Goal: Task Accomplishment & Management: Use online tool/utility

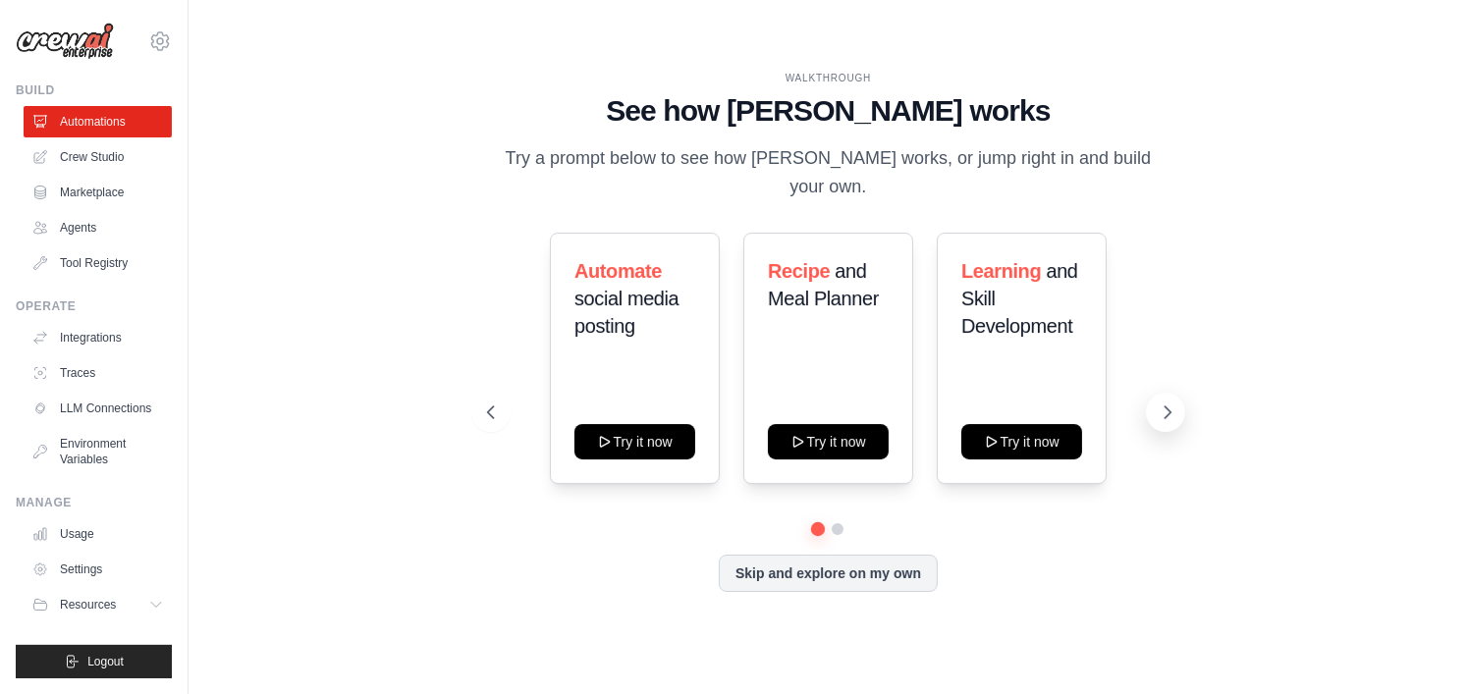
click at [1173, 401] on button at bounding box center [1165, 412] width 39 height 39
click at [496, 407] on icon at bounding box center [489, 413] width 20 height 20
click at [117, 159] on link "Crew Studio" at bounding box center [100, 156] width 148 height 31
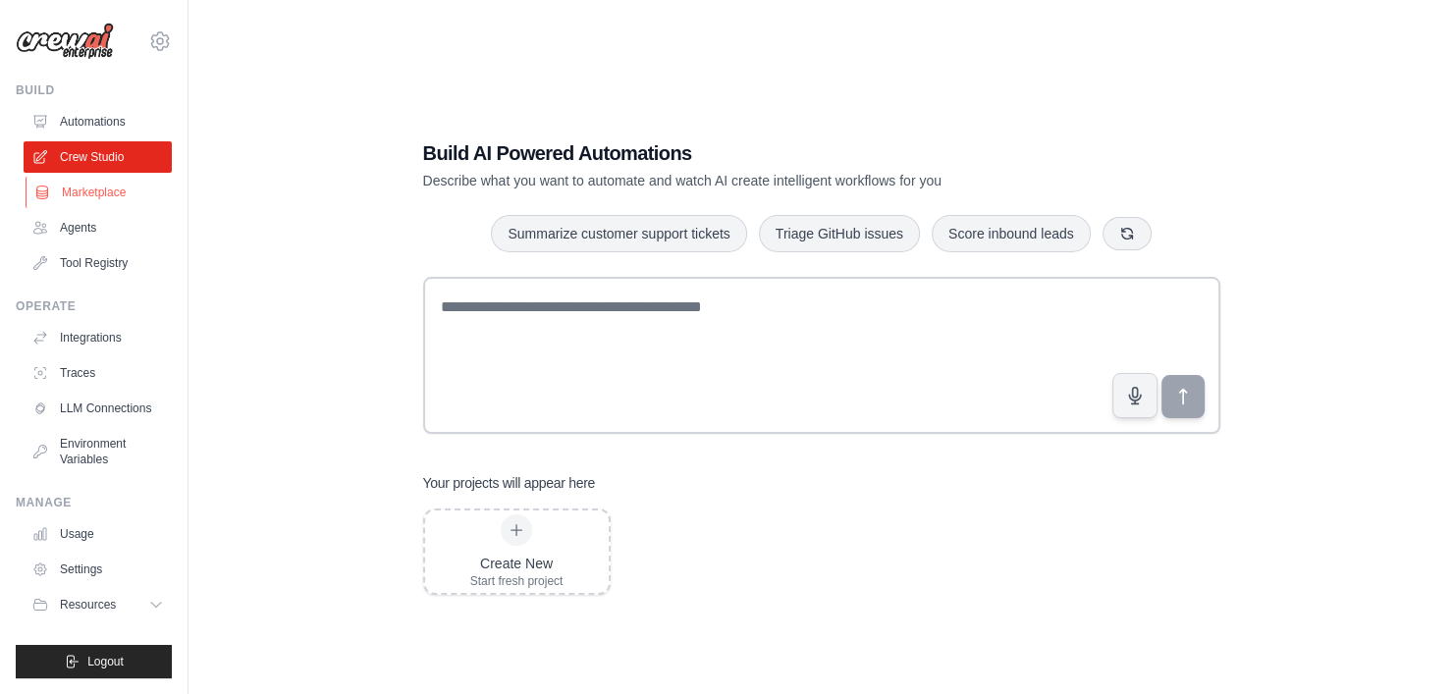
click at [109, 197] on link "Marketplace" at bounding box center [100, 192] width 148 height 31
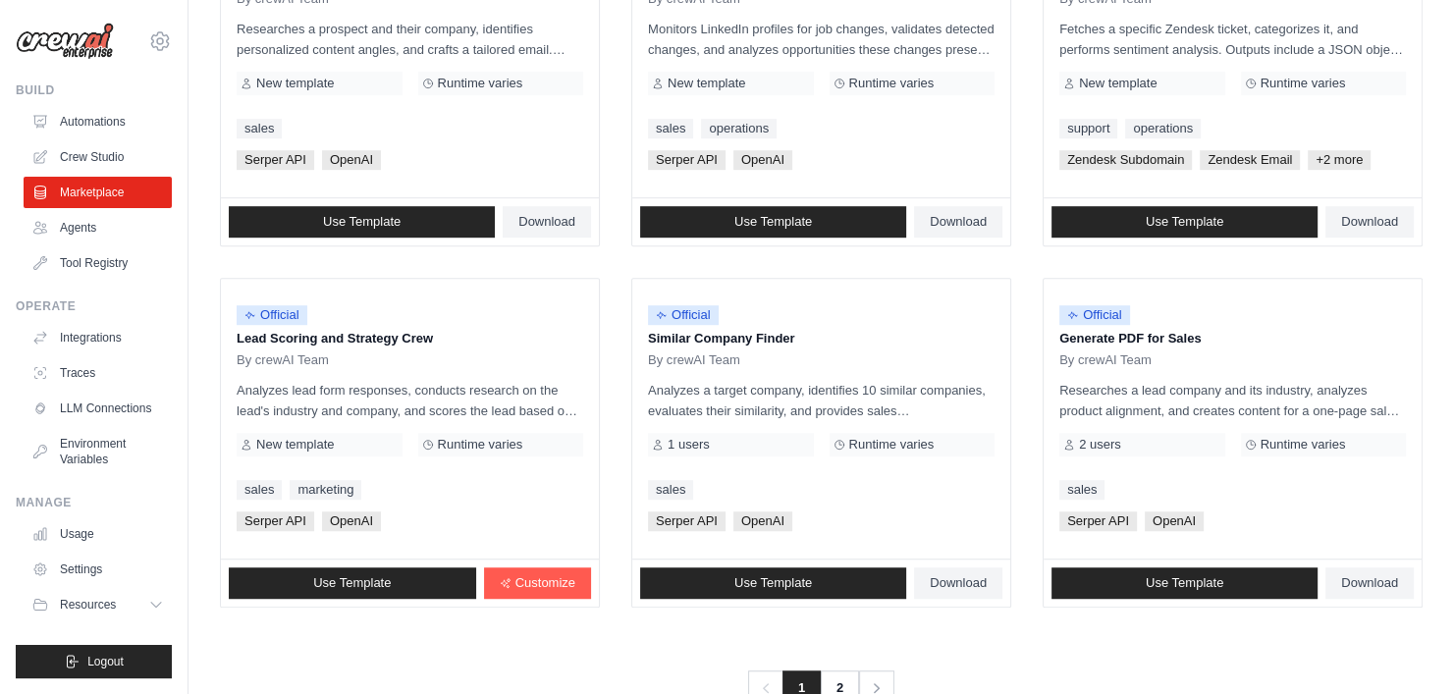
scroll to position [1122, 0]
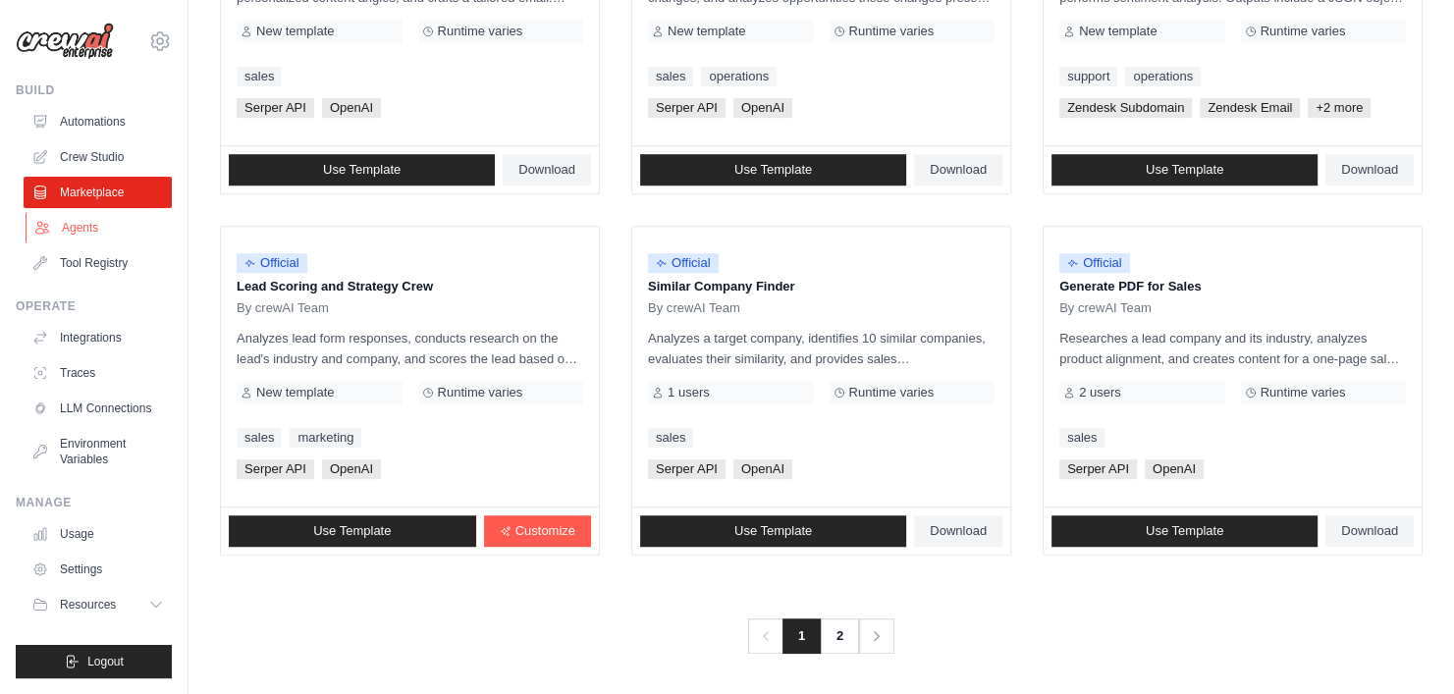
click at [107, 233] on link "Agents" at bounding box center [100, 227] width 148 height 31
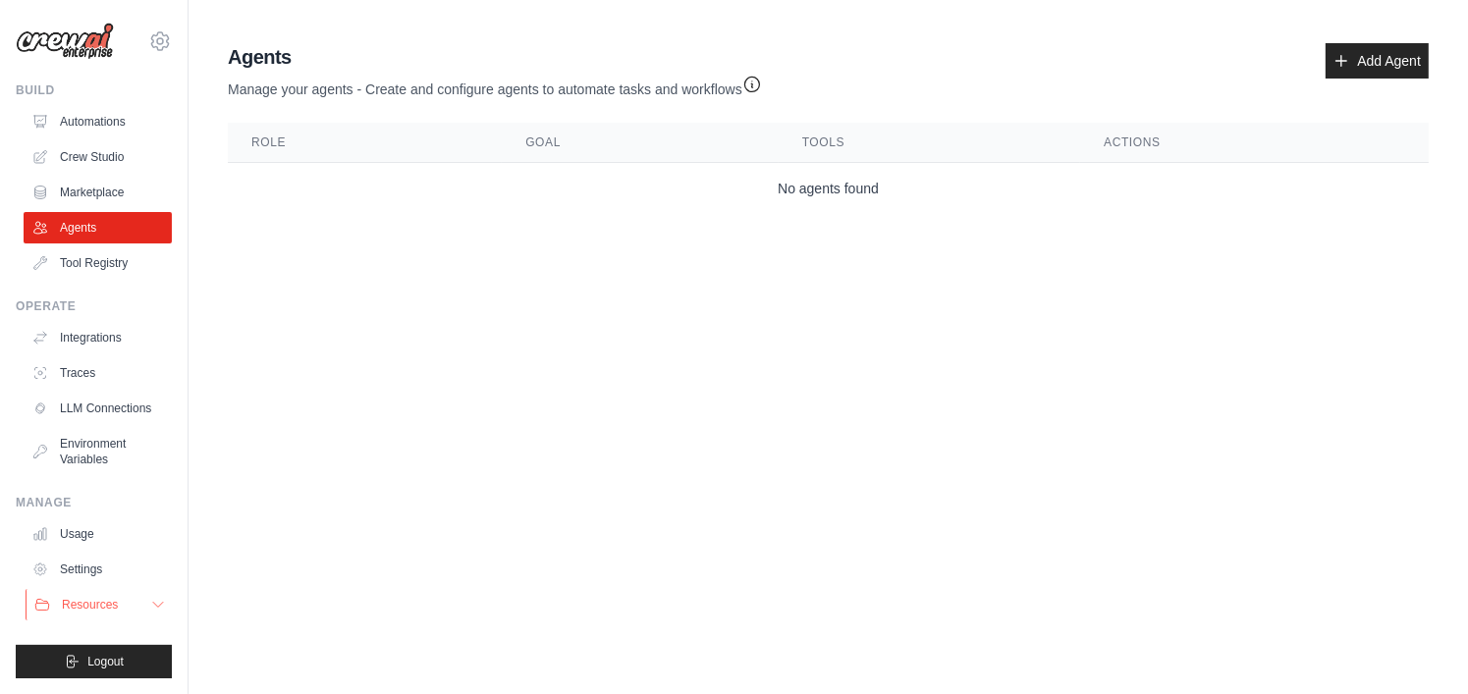
click at [152, 595] on button "Resources" at bounding box center [100, 604] width 148 height 31
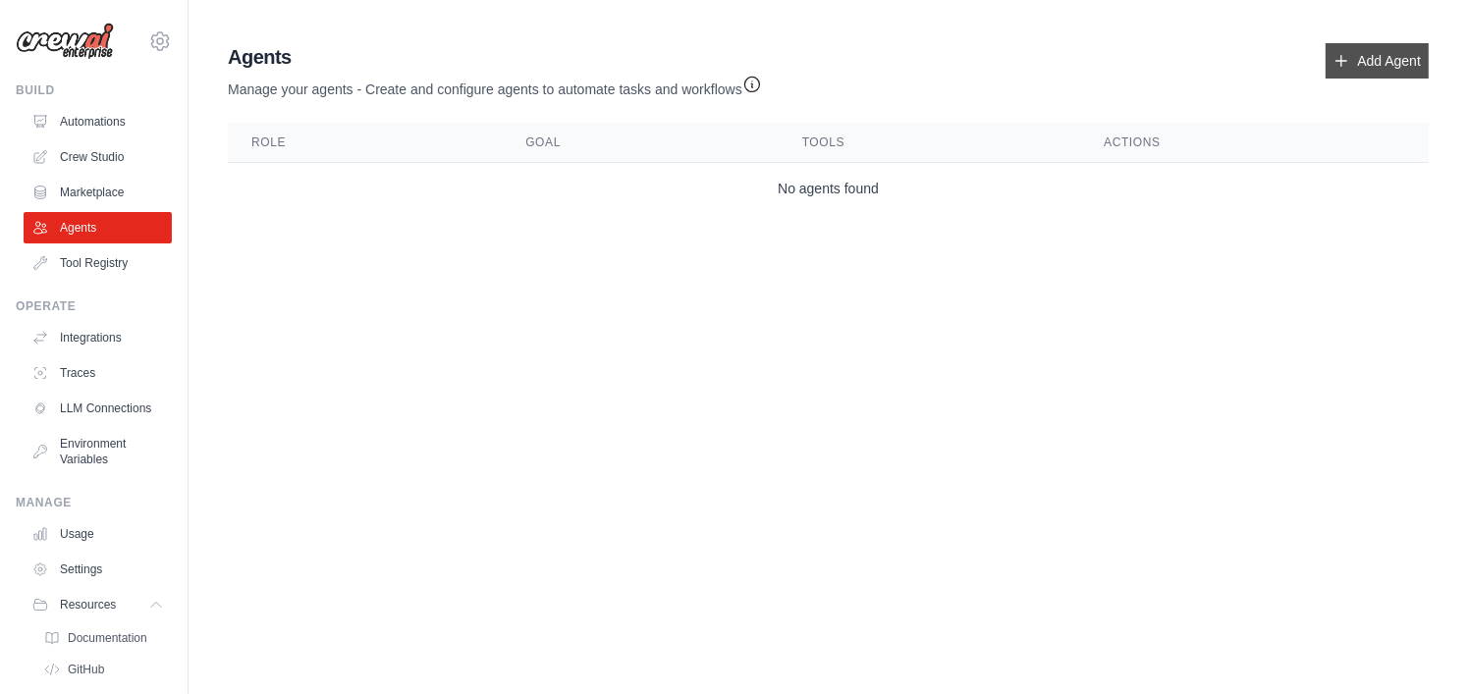
click at [1365, 60] on link "Add Agent" at bounding box center [1376, 60] width 103 height 35
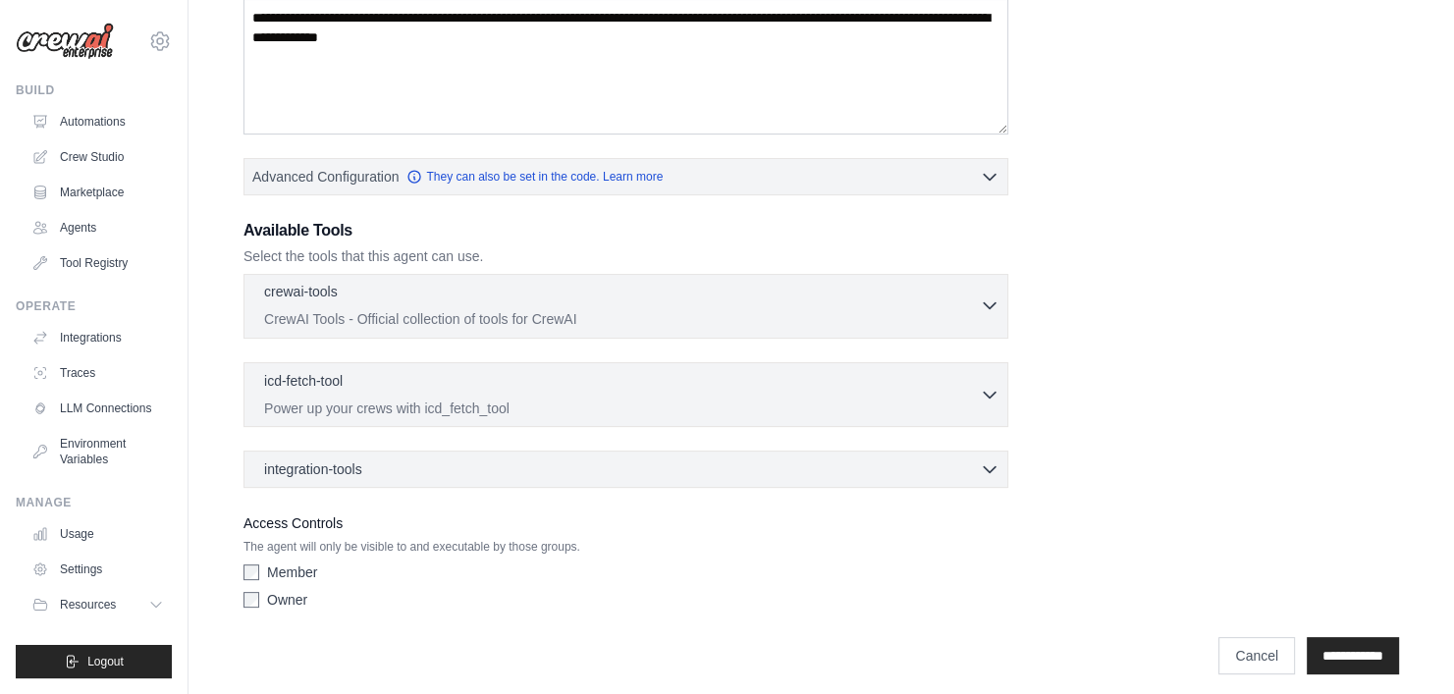
scroll to position [350, 0]
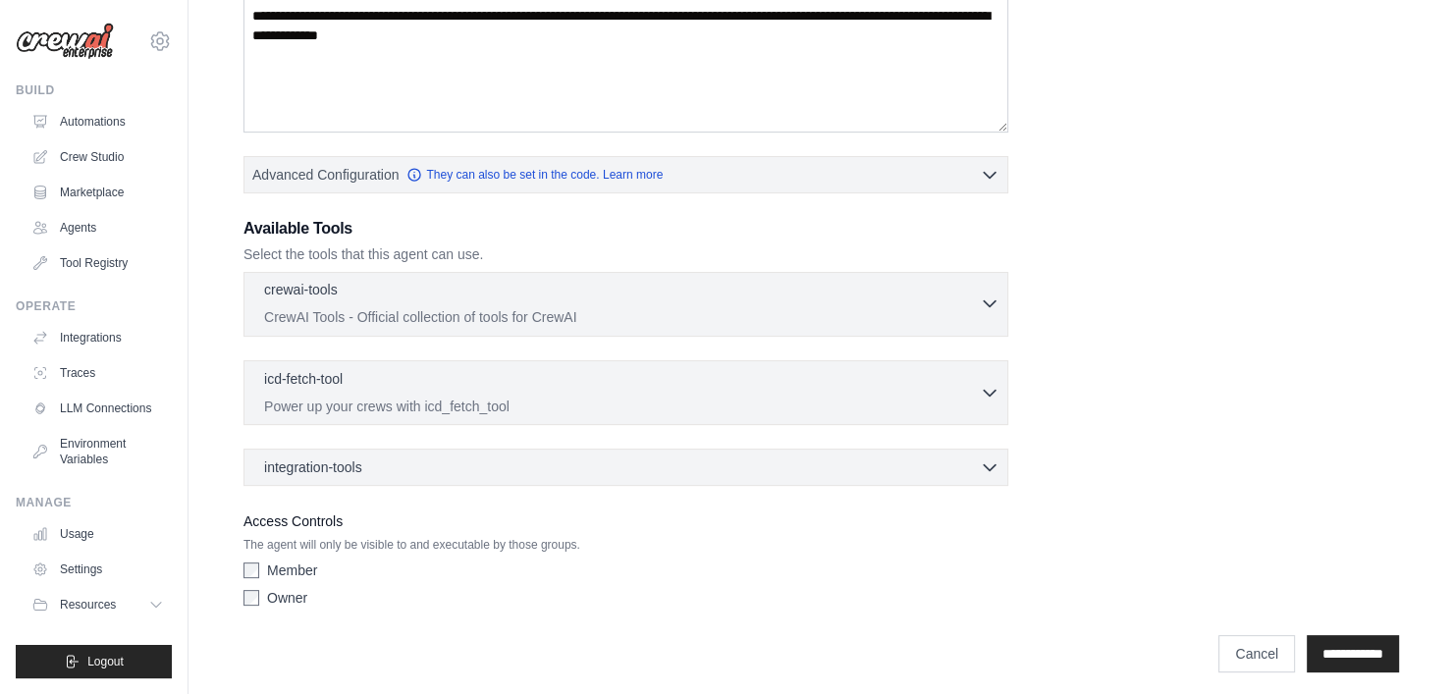
click at [736, 294] on div "crewai-tools 0 selected" at bounding box center [622, 292] width 716 height 24
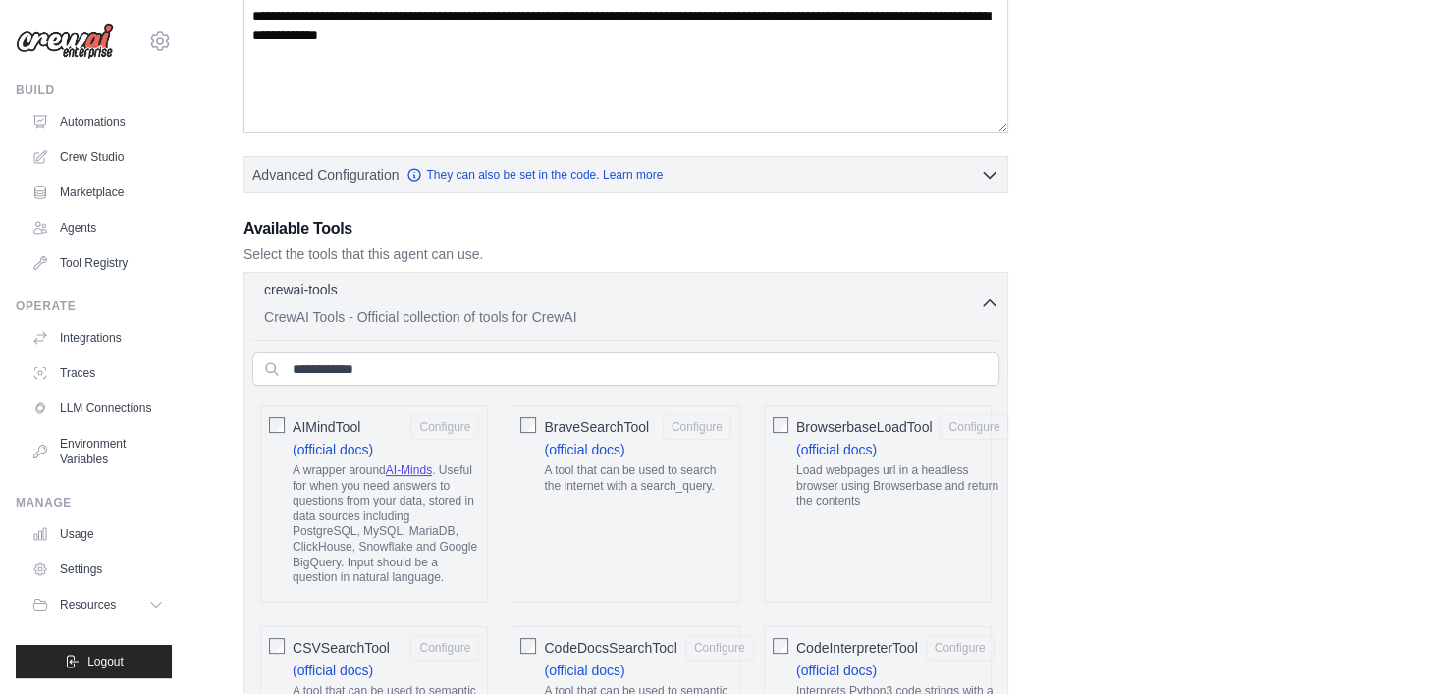
click at [736, 294] on div "crewai-tools 0 selected" at bounding box center [622, 292] width 716 height 24
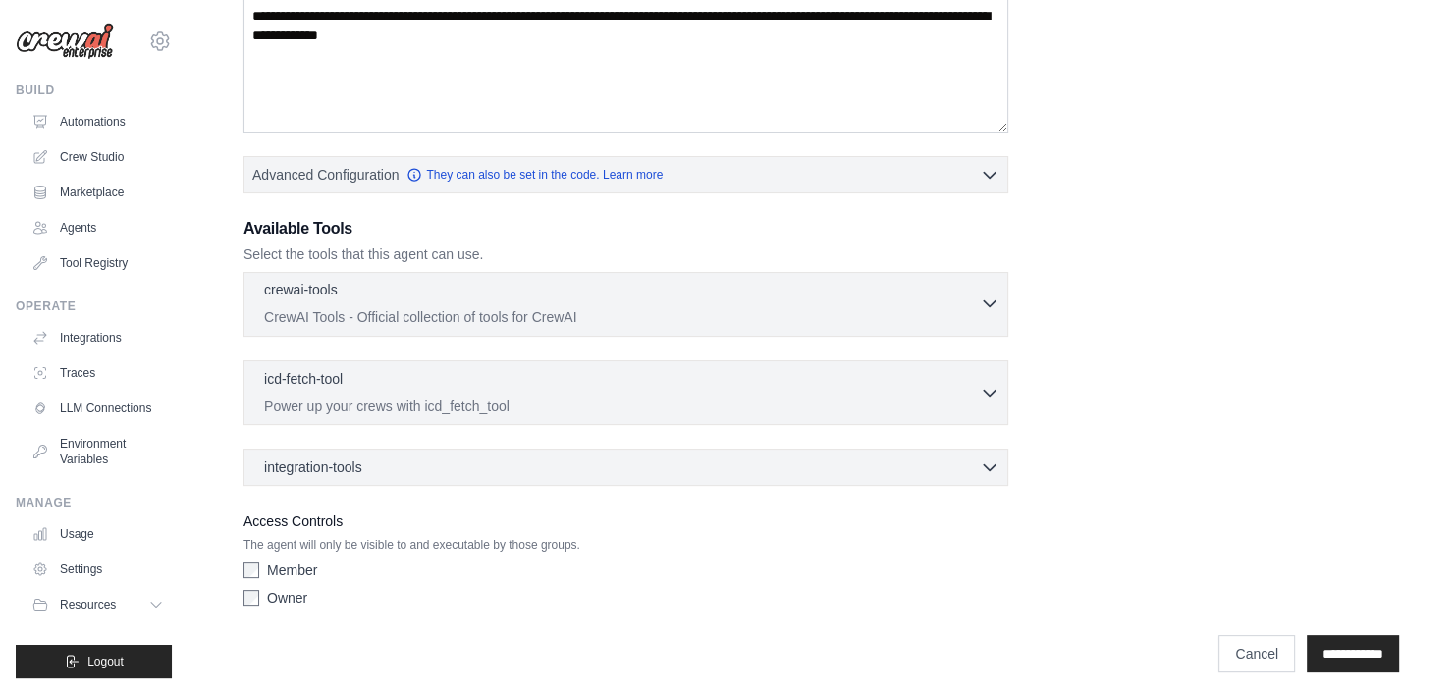
scroll to position [355, 0]
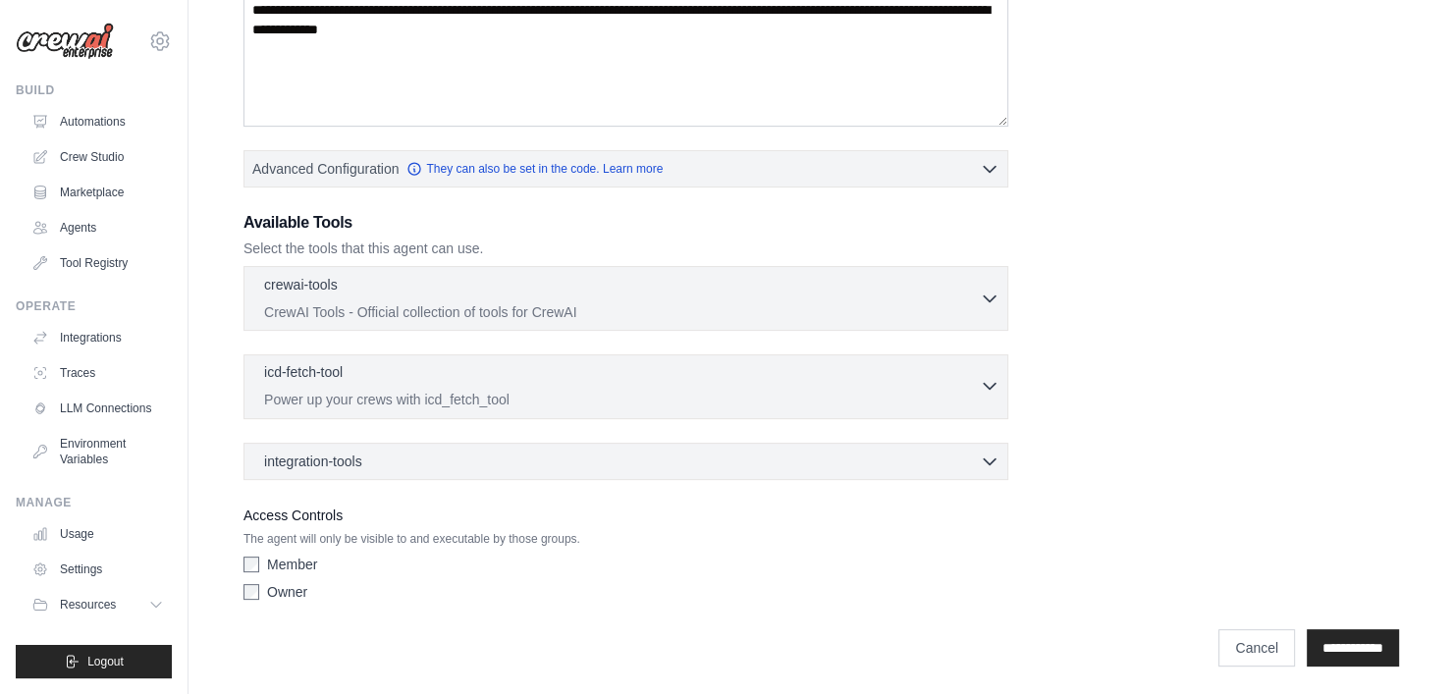
click at [490, 384] on div "icd-fetch-tool 0 selected Power up your crews with icd_fetch_tool" at bounding box center [622, 385] width 716 height 47
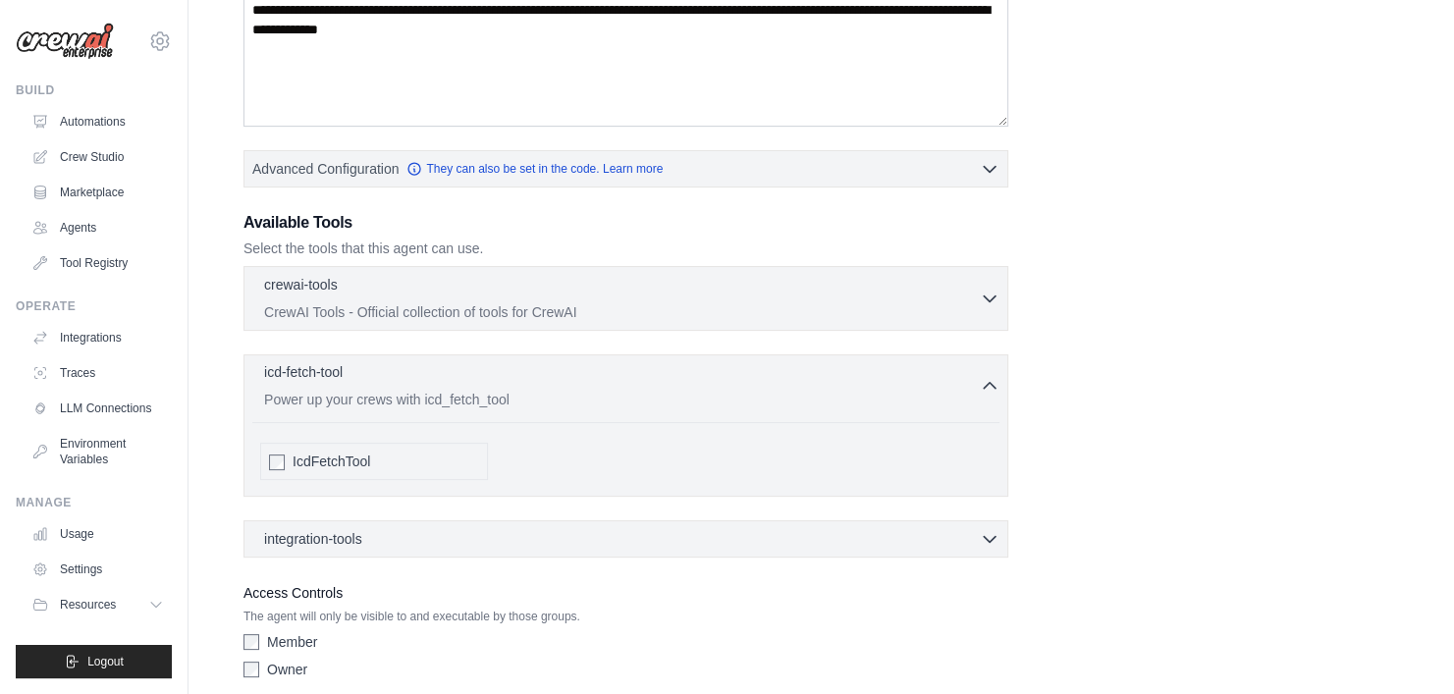
click at [490, 384] on div "icd-fetch-tool 0 selected Power up your crews with icd_fetch_tool" at bounding box center [622, 385] width 716 height 47
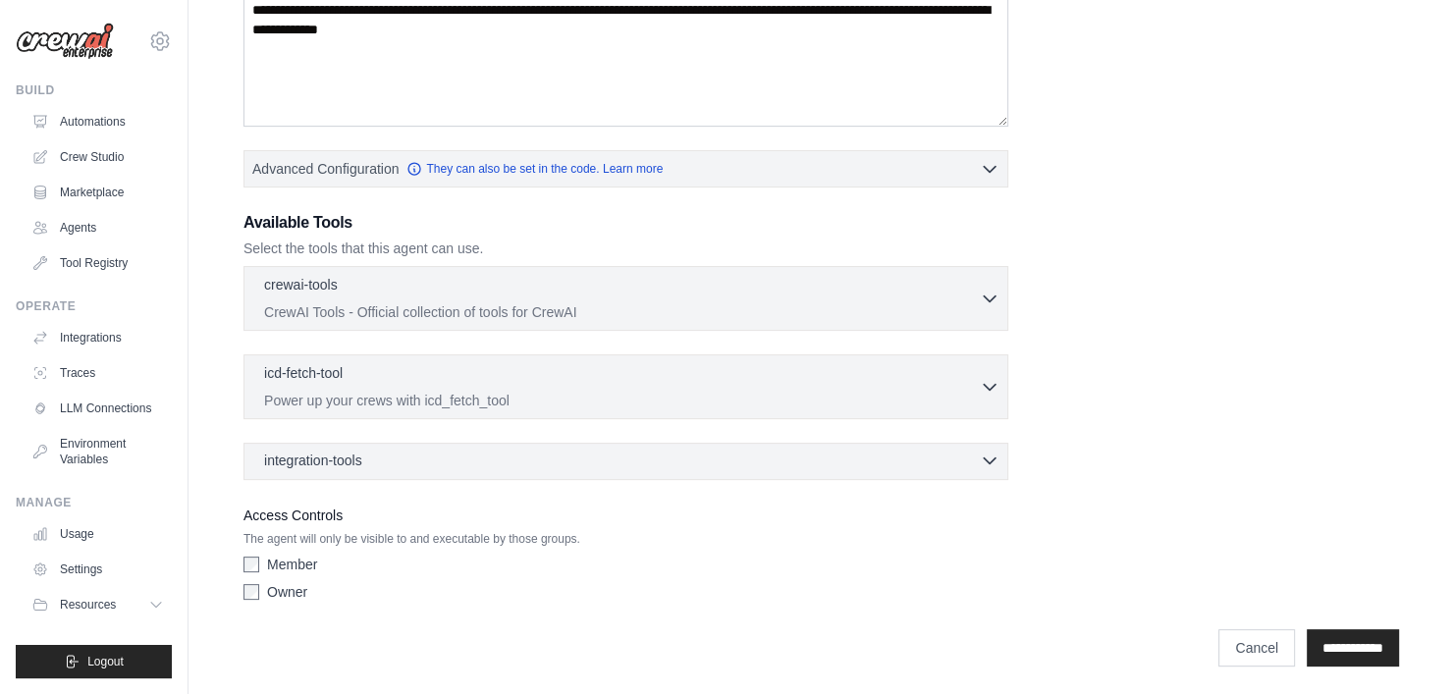
click at [441, 466] on div "integration-tools 0 selected" at bounding box center [631, 461] width 735 height 20
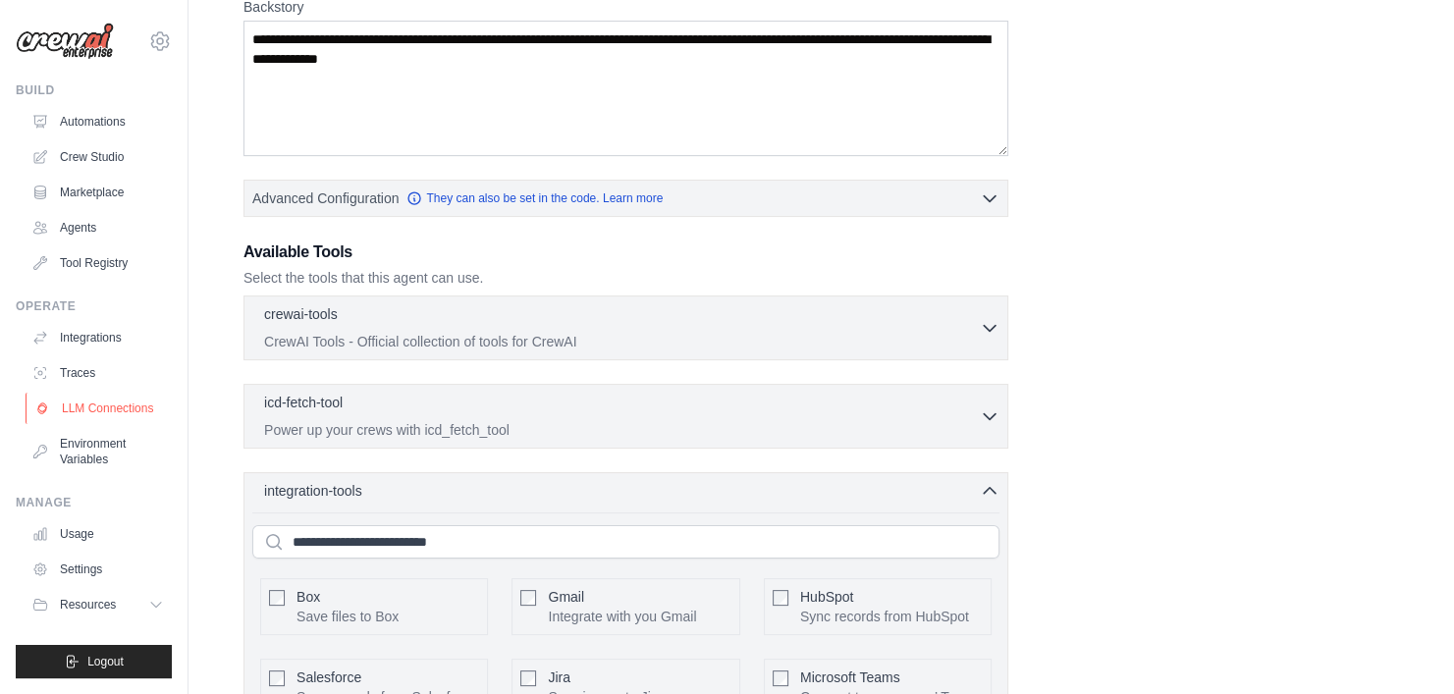
scroll to position [325, 0]
click at [81, 120] on link "Automations" at bounding box center [100, 121] width 148 height 31
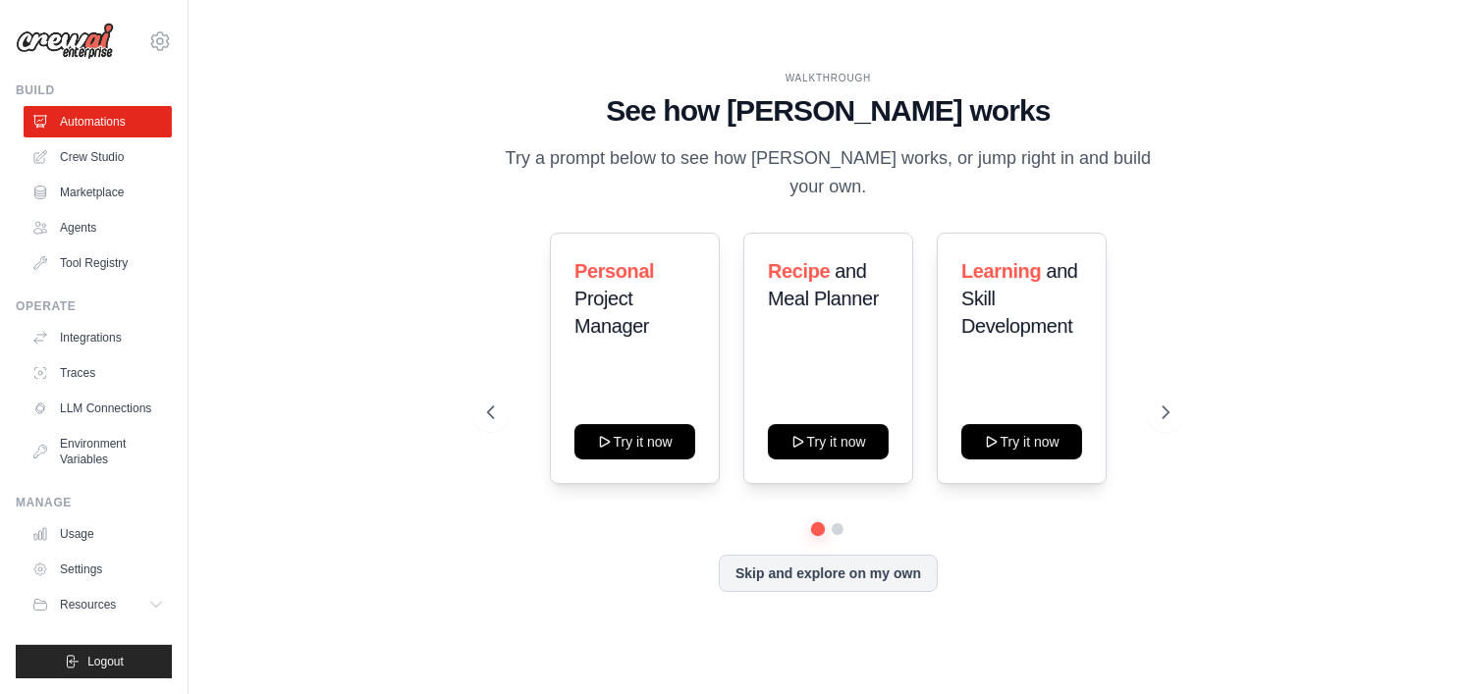
click at [81, 120] on link "Automations" at bounding box center [98, 121] width 148 height 31
click at [1159, 409] on icon at bounding box center [1168, 413] width 20 height 20
click at [1176, 402] on button at bounding box center [1165, 412] width 39 height 39
click at [498, 413] on icon at bounding box center [489, 413] width 20 height 20
click at [498, 425] on button at bounding box center [490, 412] width 39 height 39
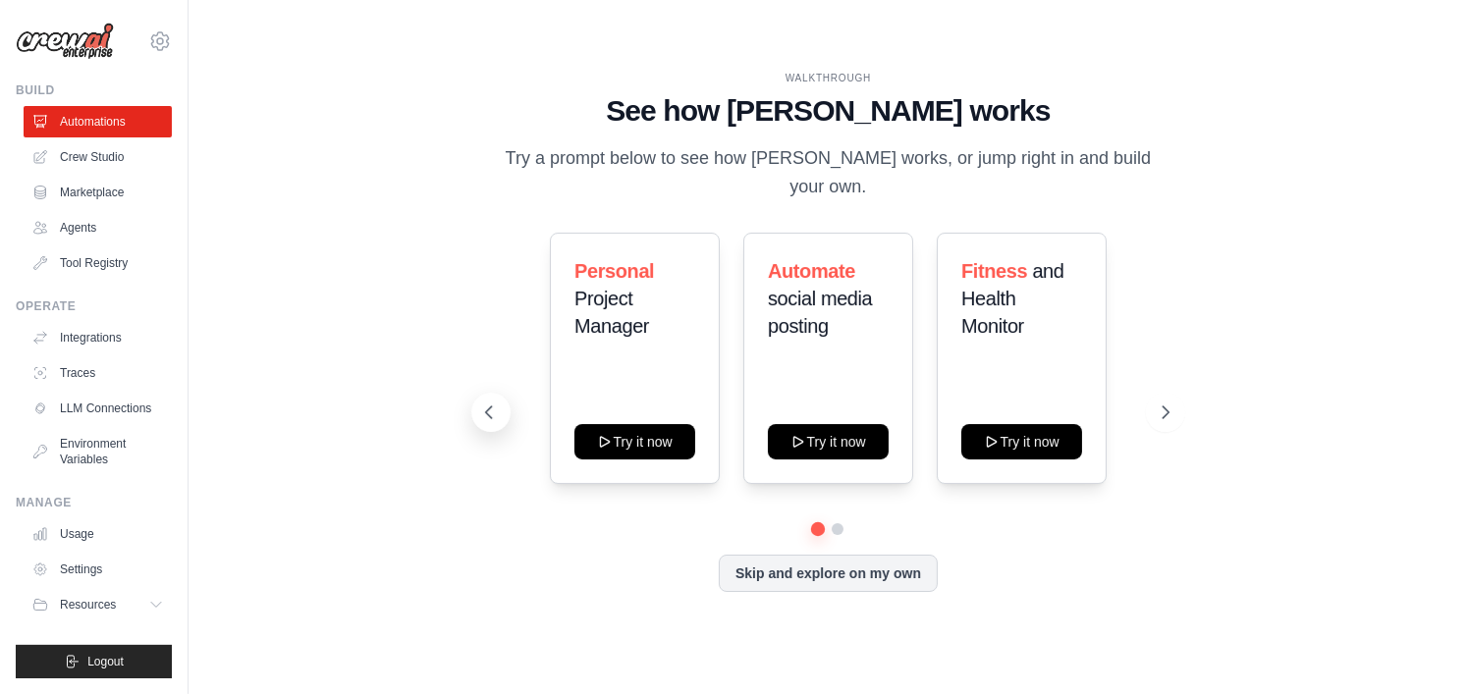
click at [498, 425] on button at bounding box center [490, 412] width 39 height 39
click at [1162, 412] on icon at bounding box center [1168, 413] width 20 height 20
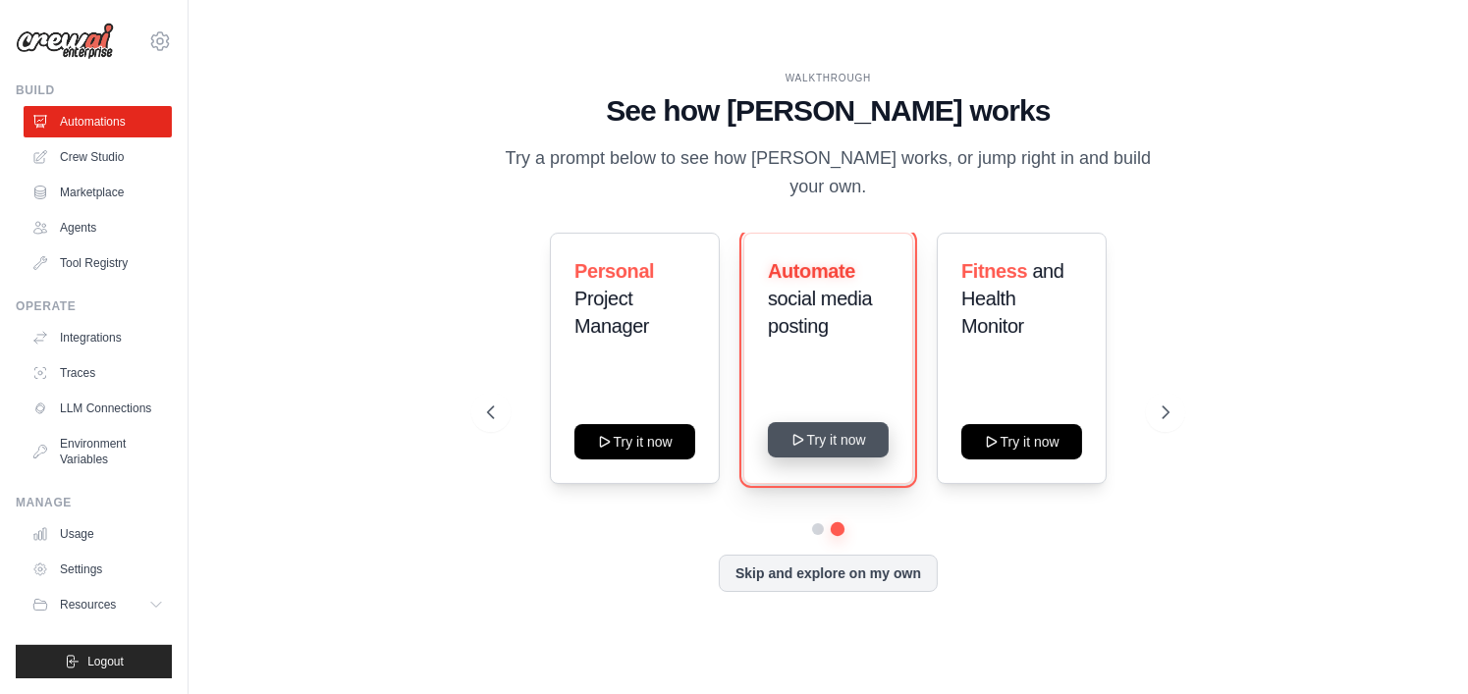
click at [850, 435] on button "Try it now" at bounding box center [828, 439] width 121 height 35
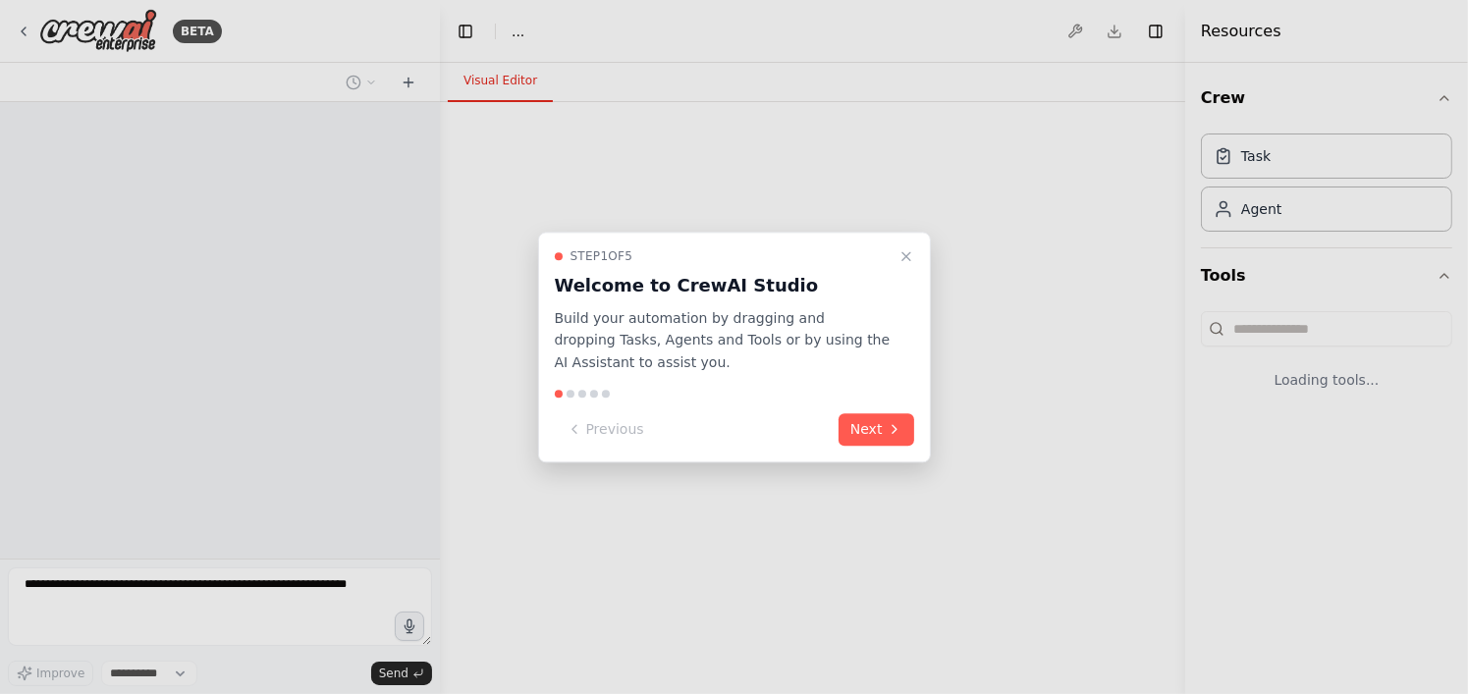
select select "****"
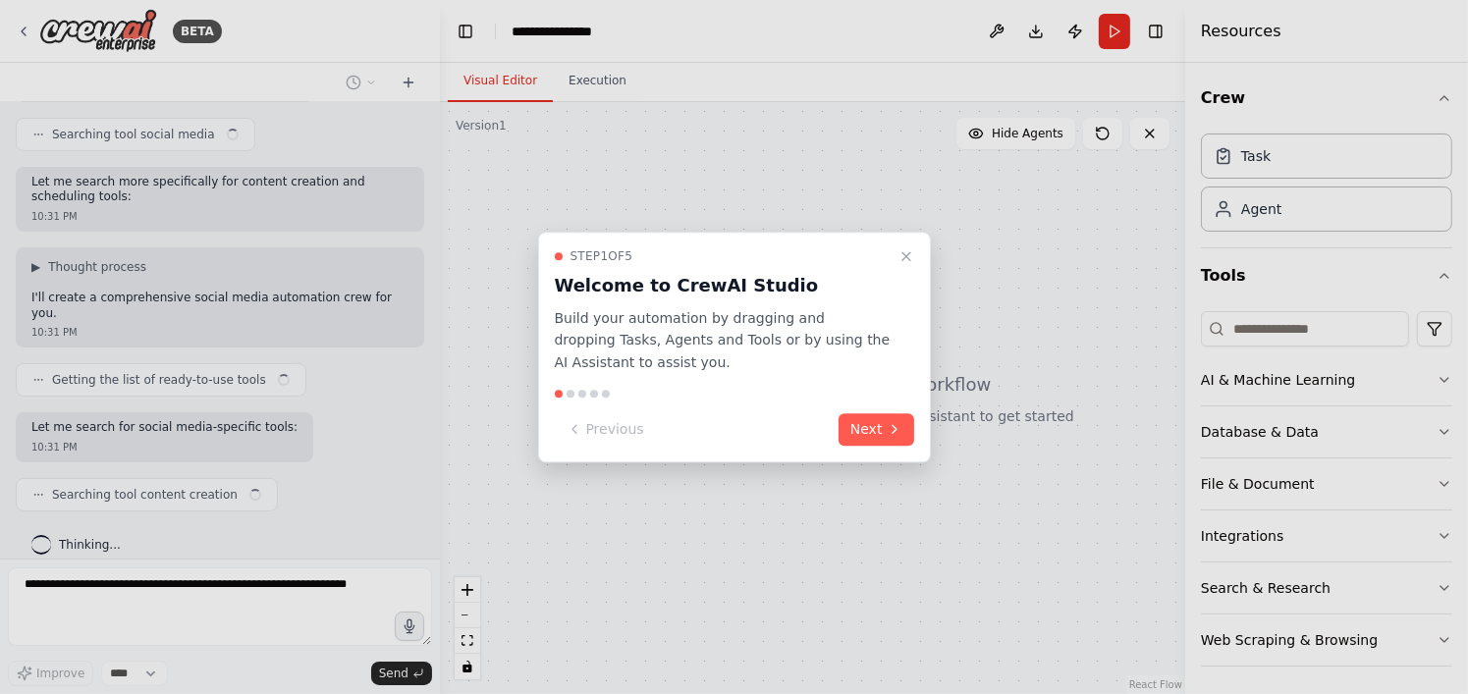
click at [850, 435] on button "Next" at bounding box center [876, 429] width 76 height 32
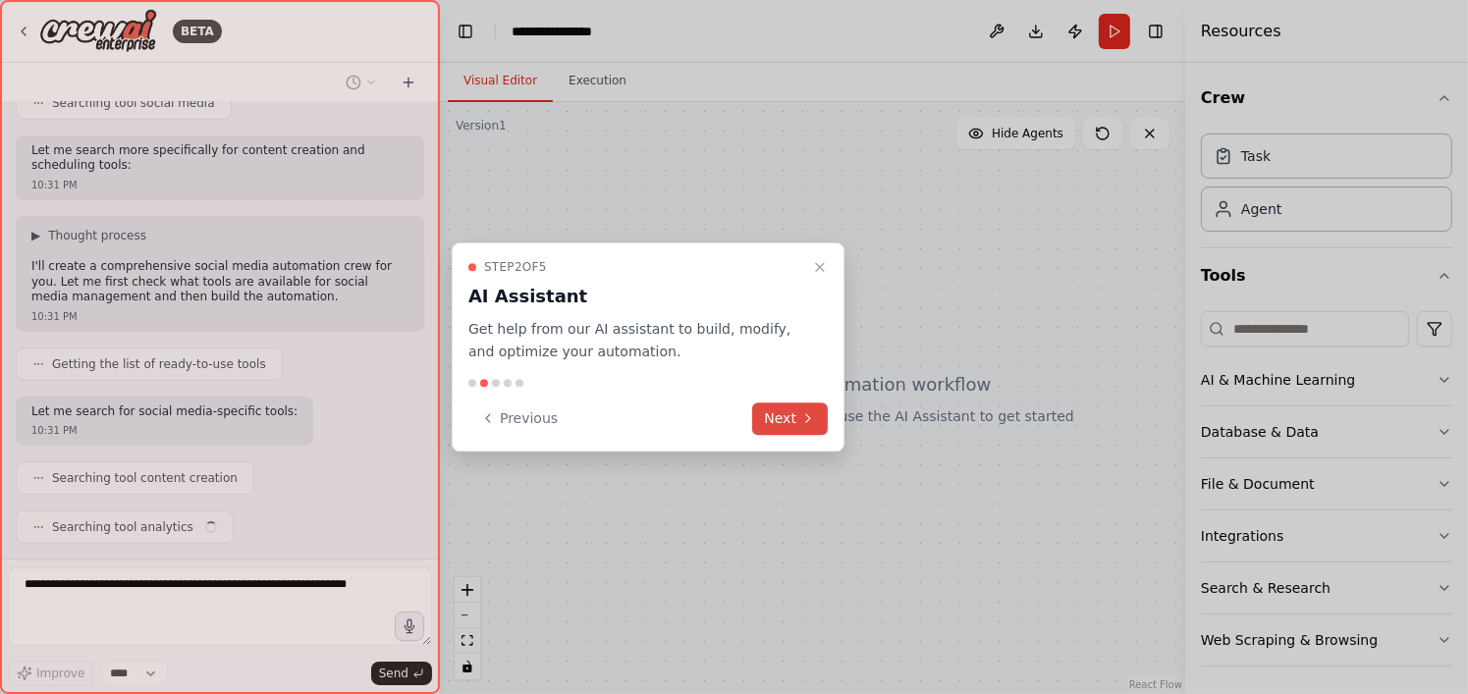
scroll to position [437, 0]
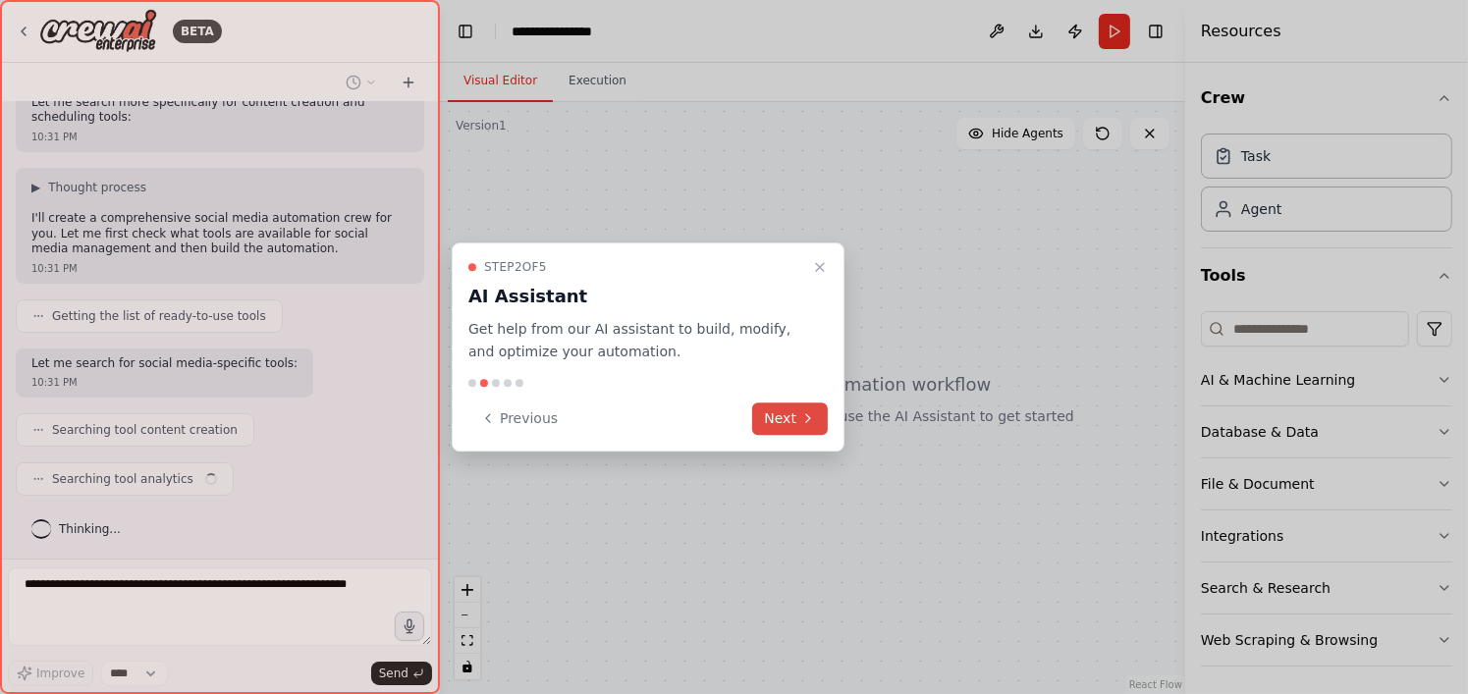
click at [769, 407] on button "Next" at bounding box center [790, 419] width 76 height 32
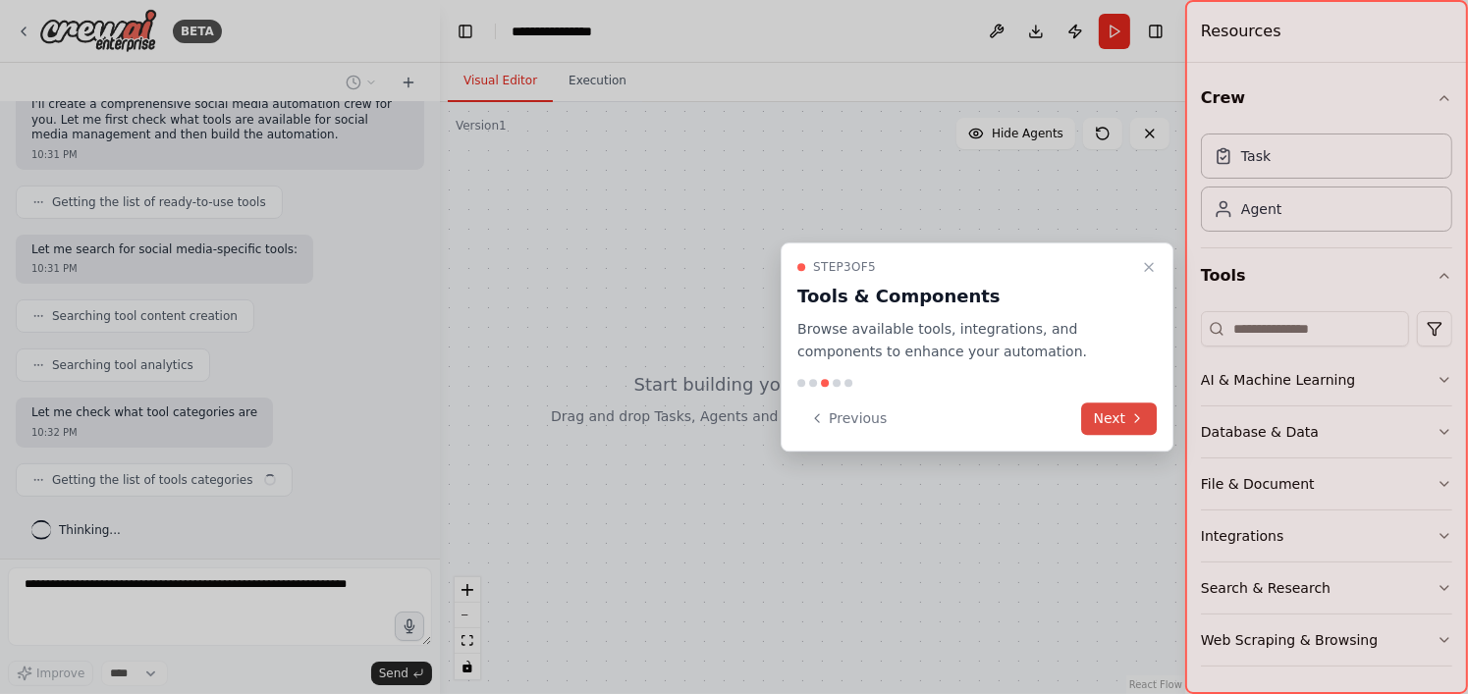
click at [1104, 423] on button "Next" at bounding box center [1120, 419] width 76 height 32
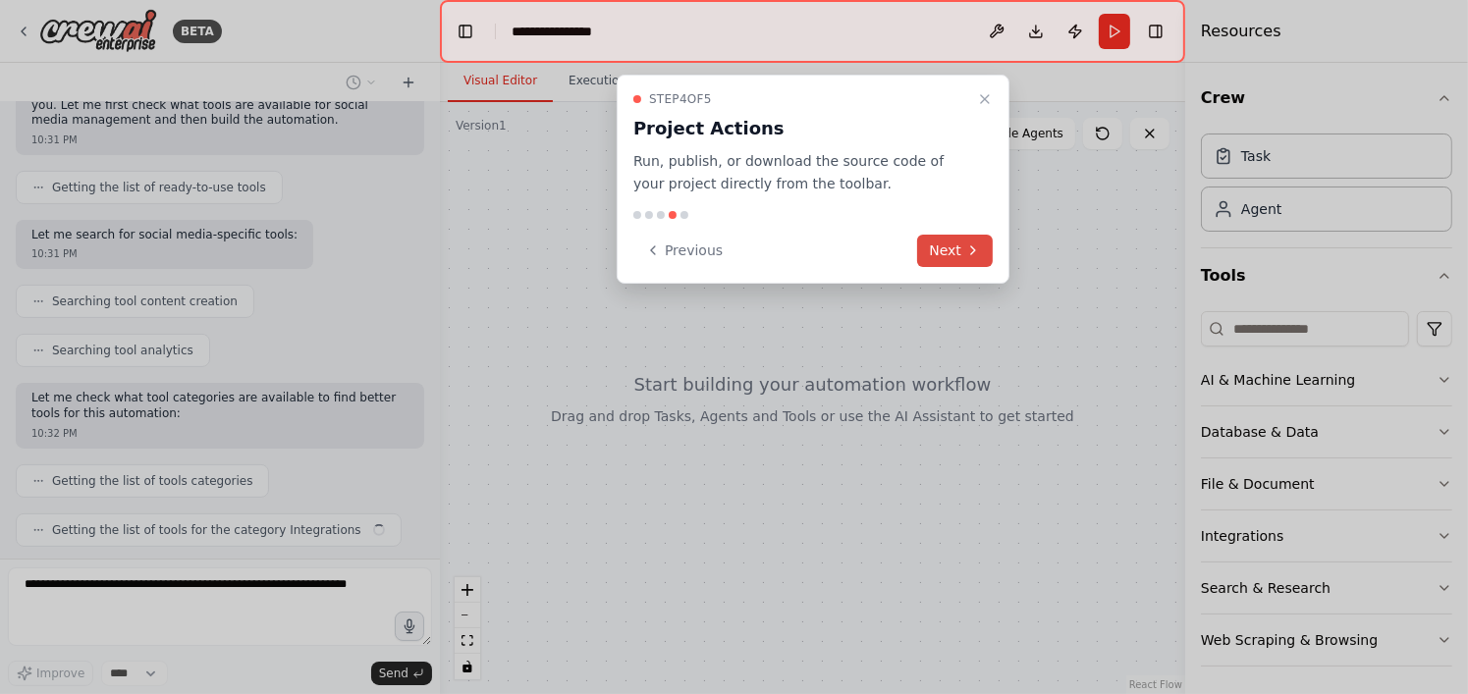
scroll to position [615, 0]
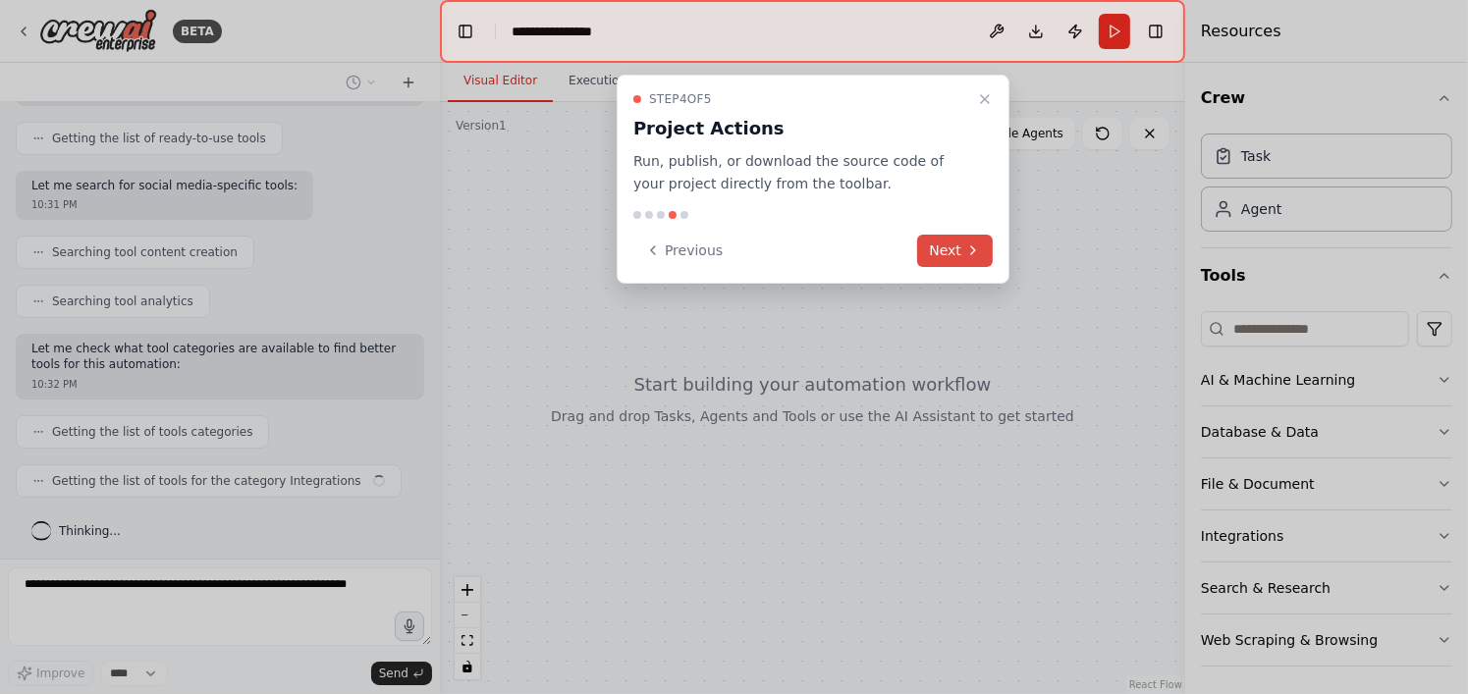
click at [965, 254] on icon at bounding box center [973, 250] width 16 height 16
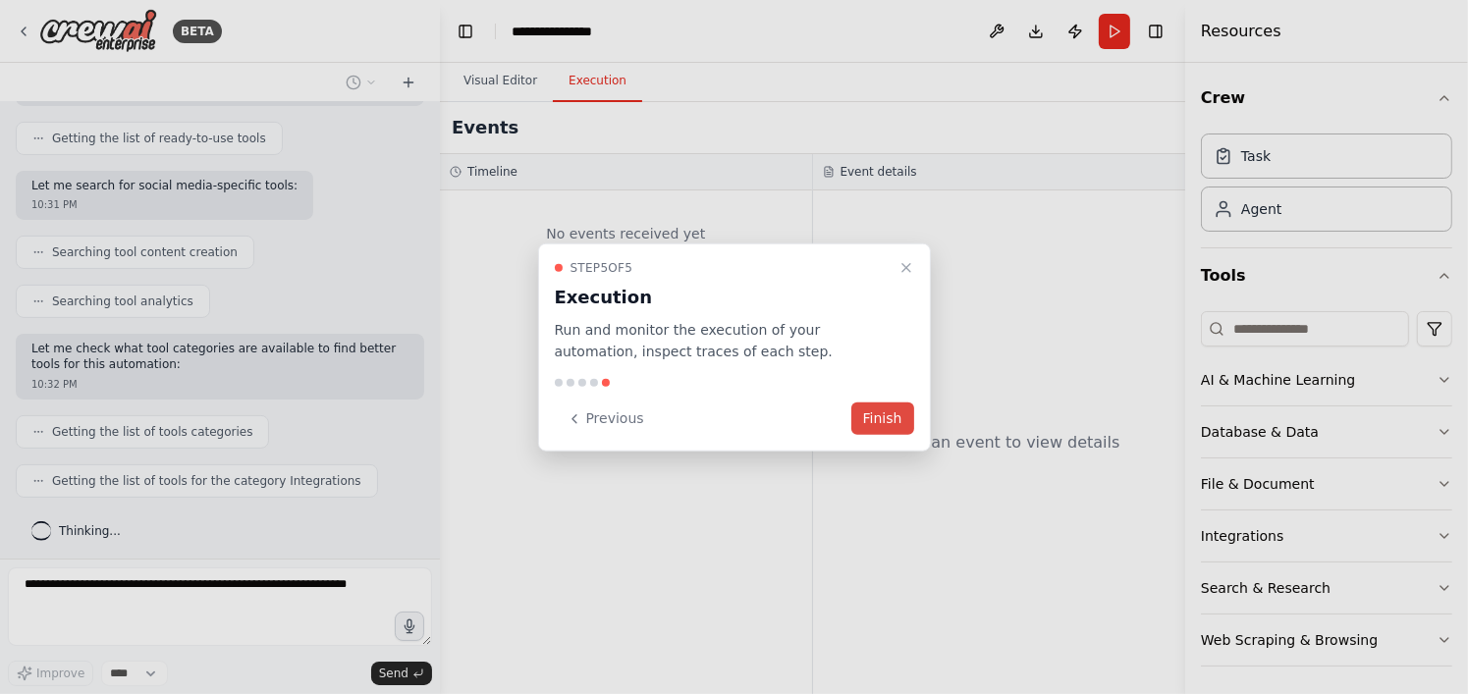
click at [894, 413] on button "Finish" at bounding box center [882, 419] width 63 height 32
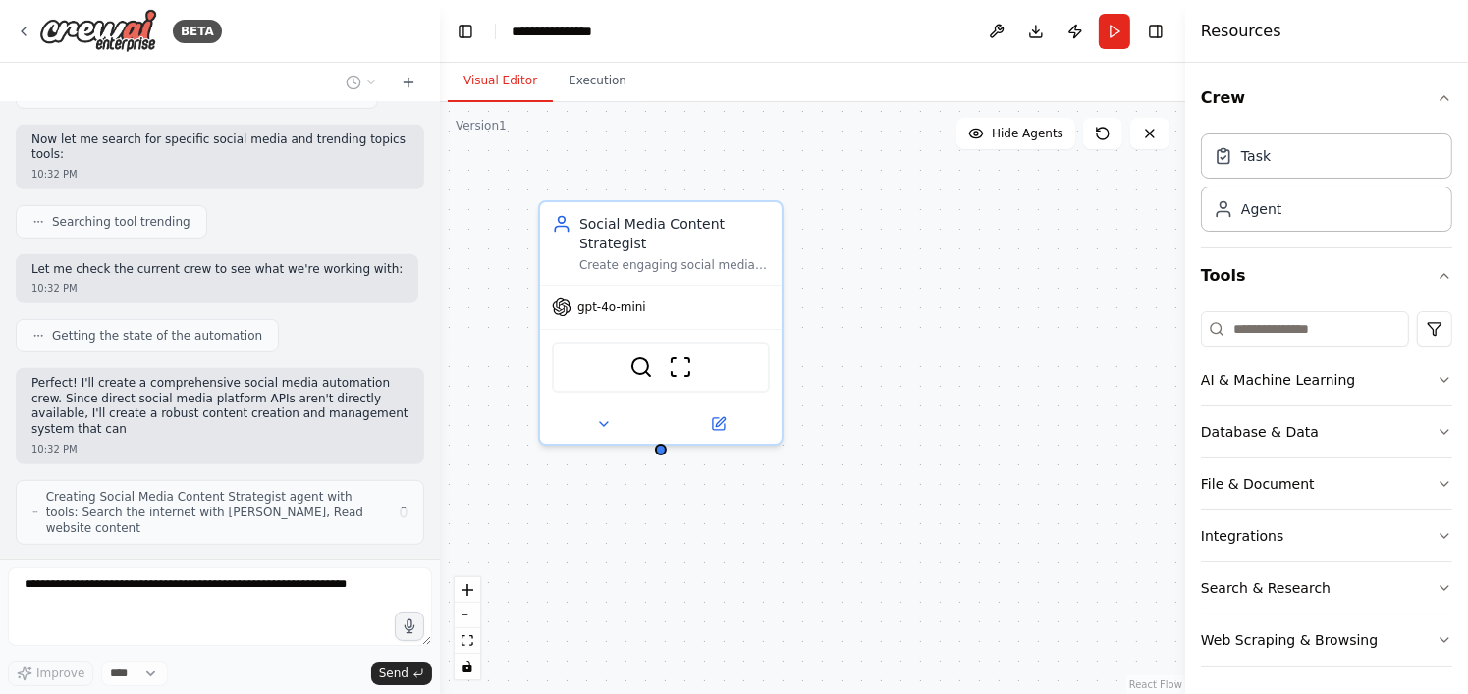
scroll to position [1019, 0]
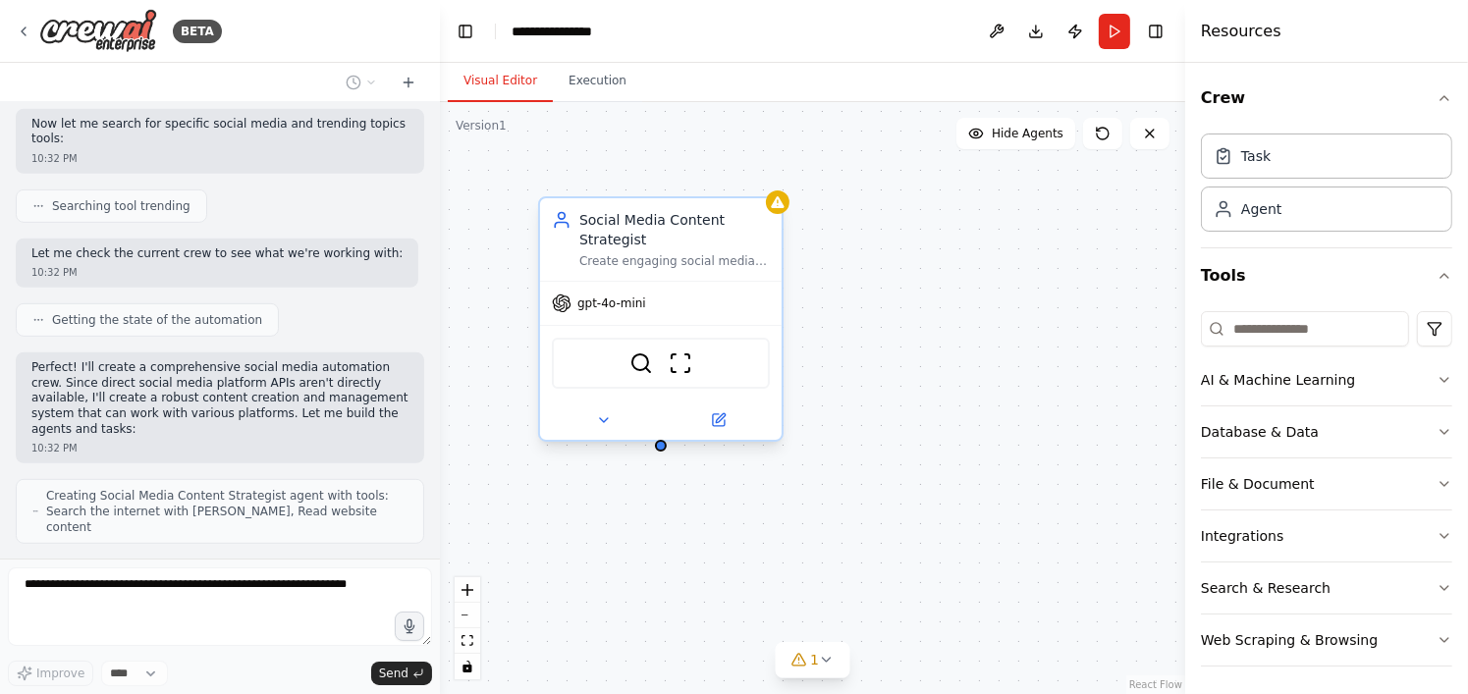
click at [672, 219] on div "Social Media Content Strategist" at bounding box center [674, 229] width 190 height 39
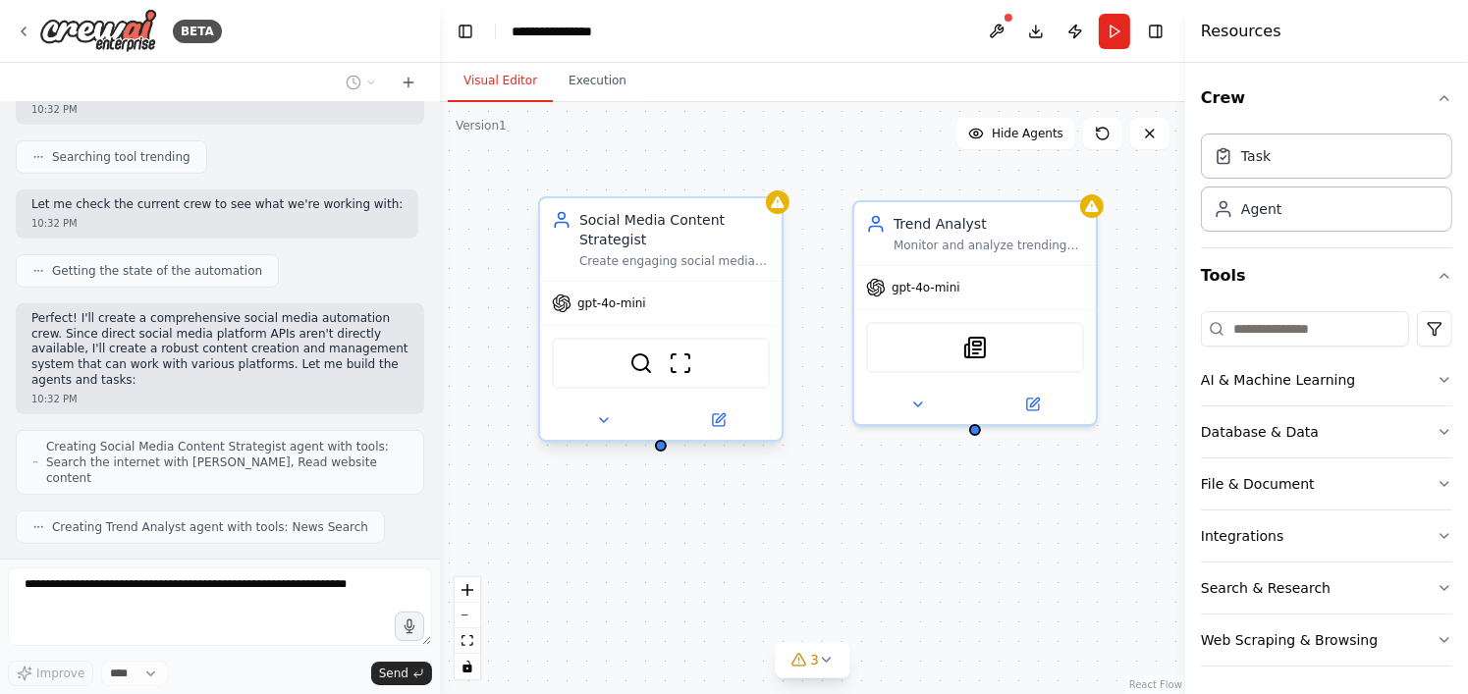
click at [654, 301] on div "gpt-4o-mini" at bounding box center [661, 303] width 242 height 43
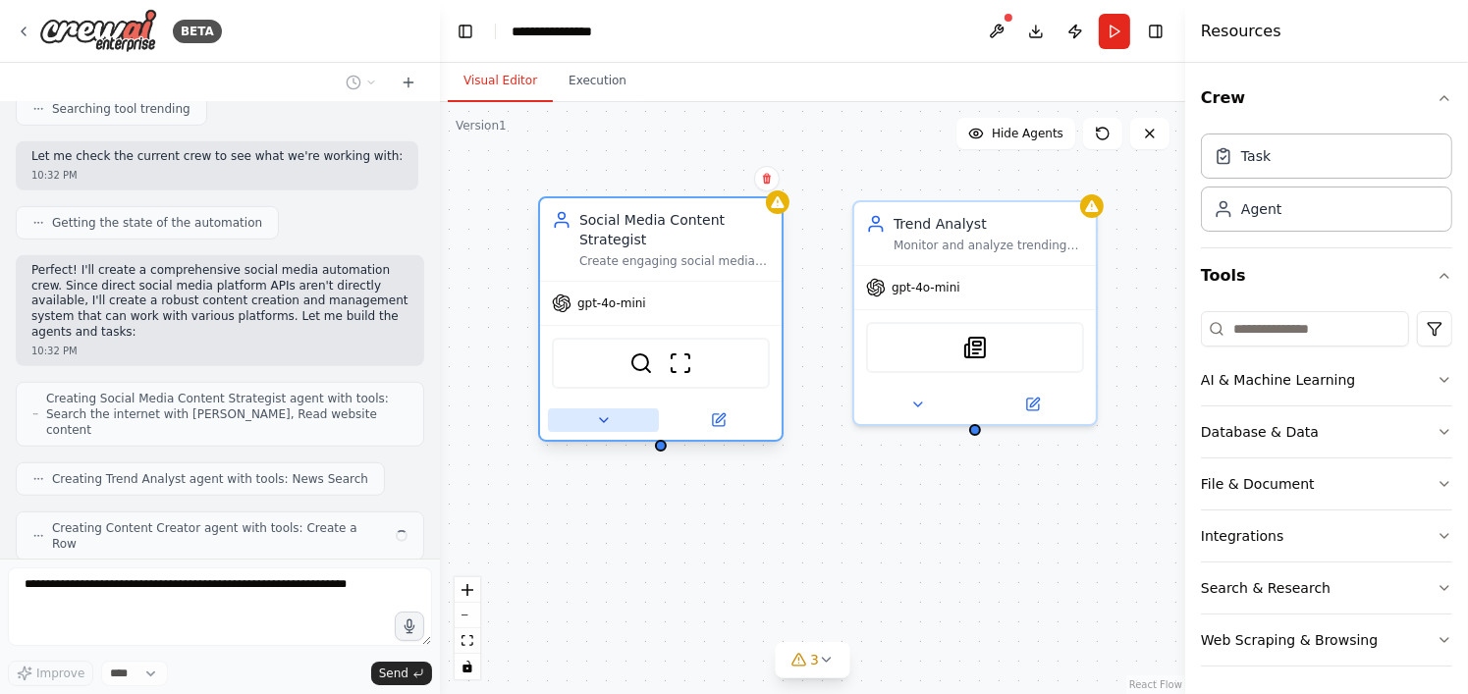
click at [599, 414] on icon at bounding box center [604, 420] width 16 height 16
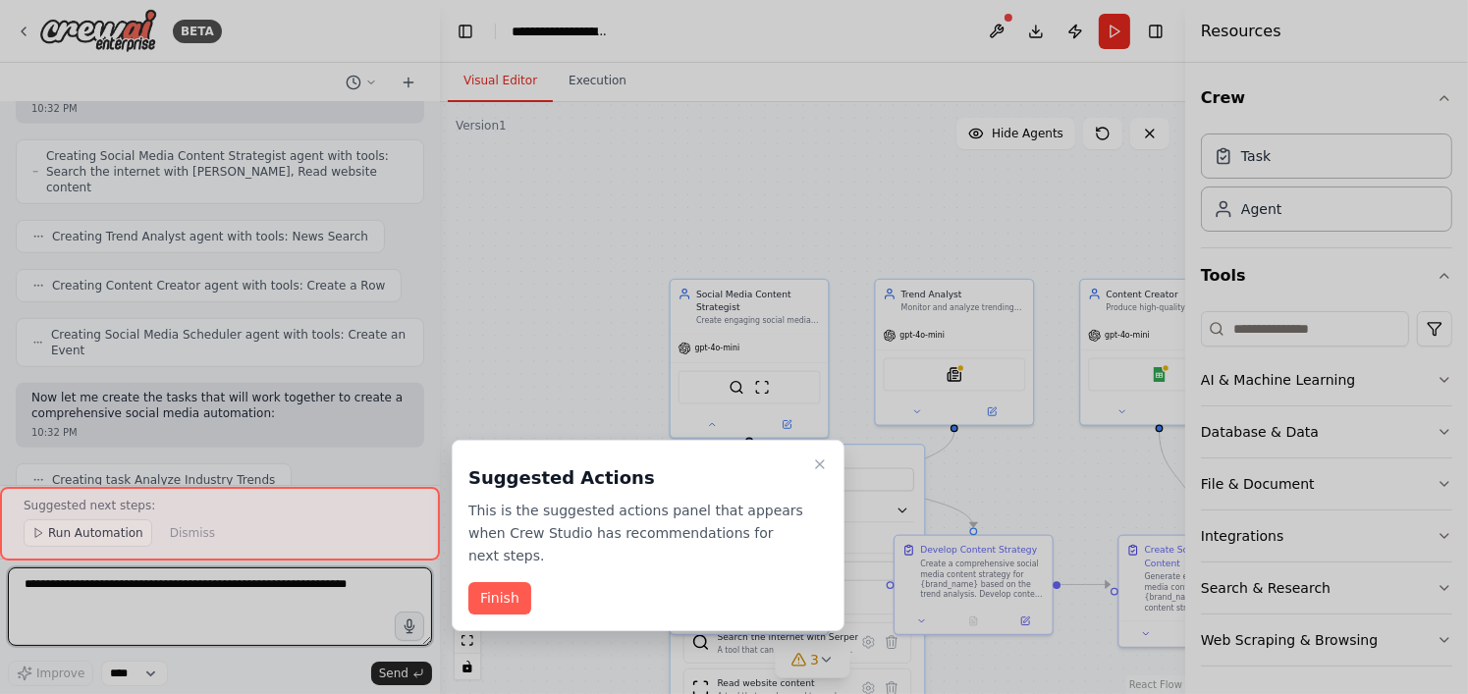
scroll to position [2560, 0]
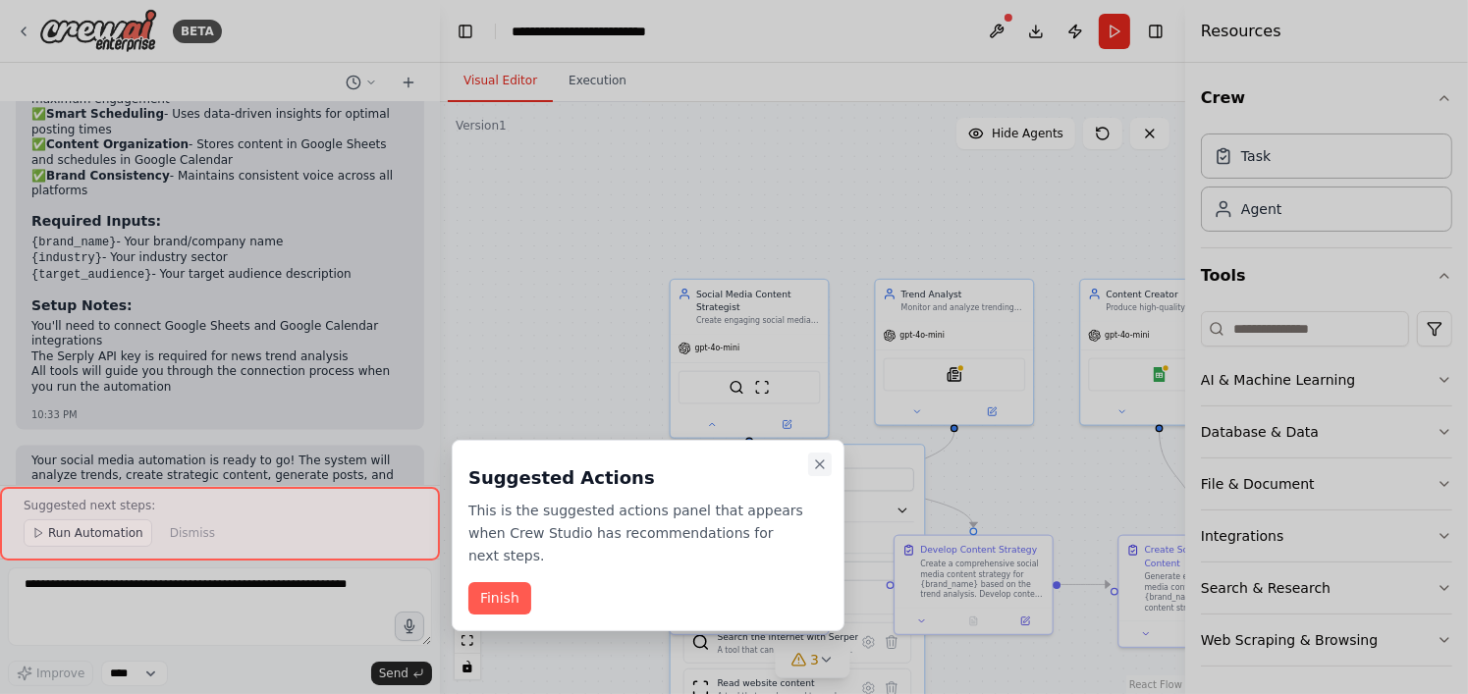
click at [822, 462] on icon "Close walkthrough" at bounding box center [820, 464] width 8 height 8
